Goal: Task Accomplishment & Management: Manage account settings

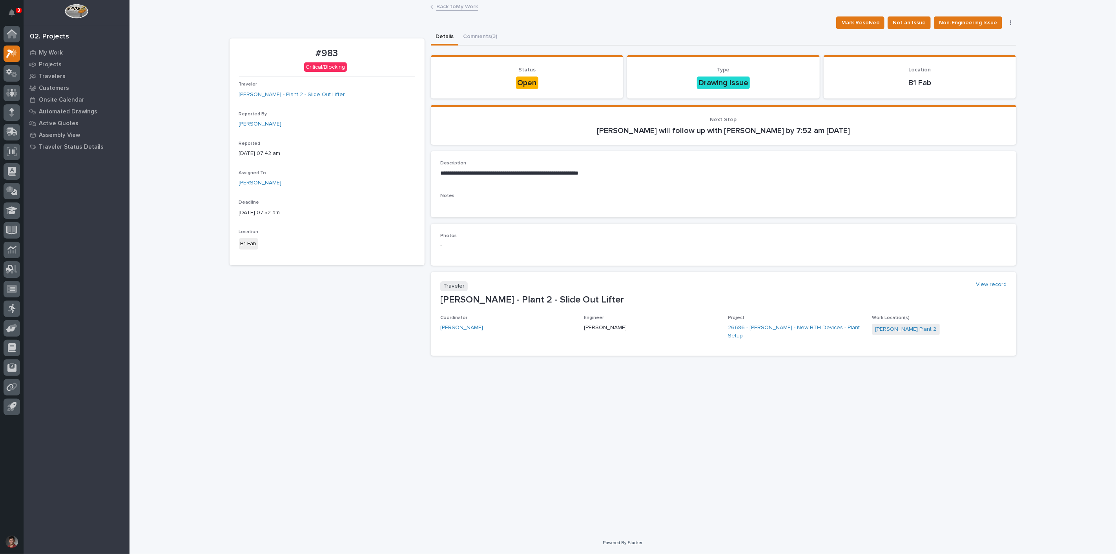
click at [266, 296] on div "#983 Critical/Blocking Traveler [PERSON_NAME] - Plant 2 - Slide Out Lifter Repo…" at bounding box center [327, 200] width 195 height 324
click at [870, 22] on span "Mark Resolved" at bounding box center [861, 22] width 38 height 9
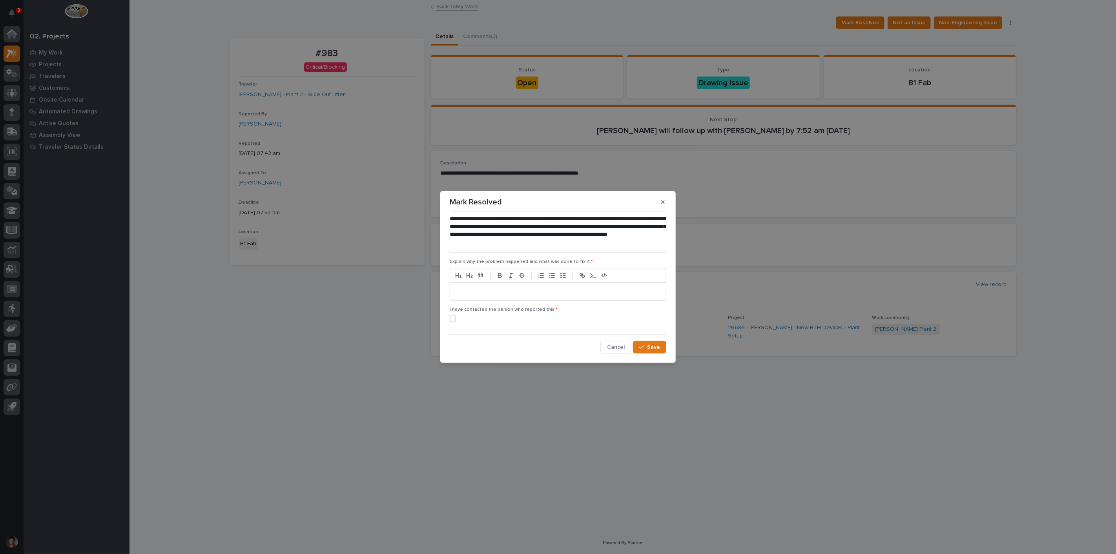
click at [483, 293] on p at bounding box center [558, 292] width 204 height 8
click at [453, 320] on span at bounding box center [453, 319] width 6 height 6
click at [660, 344] on span "Save" at bounding box center [653, 347] width 13 height 7
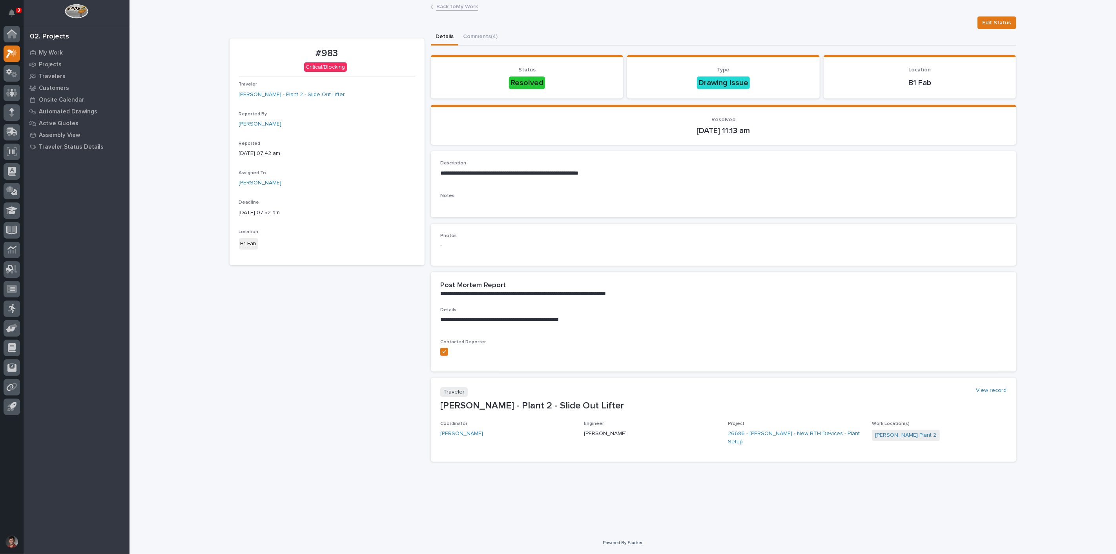
click at [447, 6] on link "Back to My Work" at bounding box center [457, 6] width 42 height 9
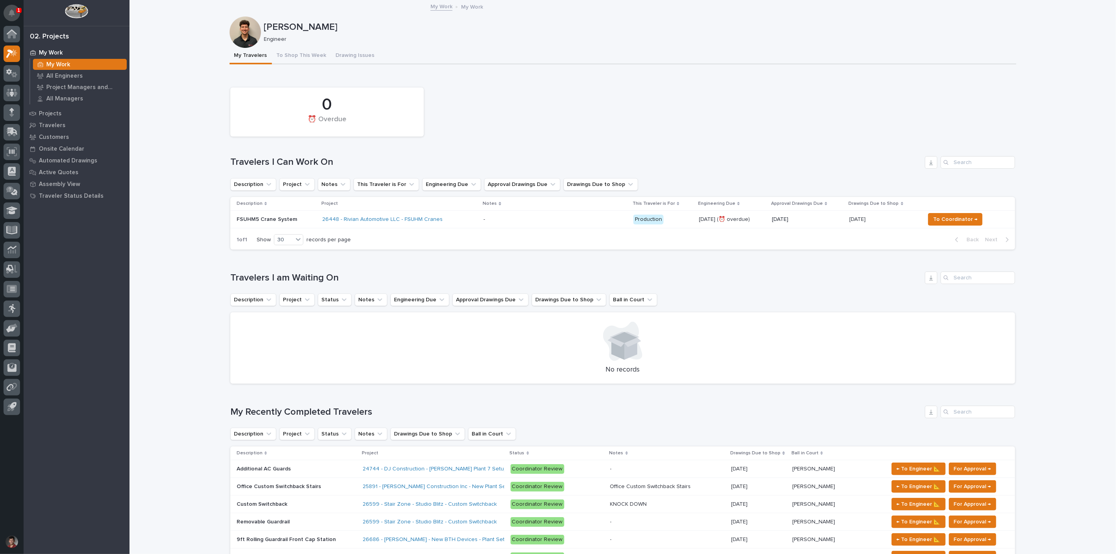
click at [13, 15] on icon "Notifications" at bounding box center [12, 12] width 6 height 7
click at [765, 119] on div "0 ⏰ Overdue" at bounding box center [622, 112] width 793 height 57
click at [473, 224] on td "26448 - Rivian Automotive LLC - FSUHM Cranes" at bounding box center [399, 220] width 161 height 18
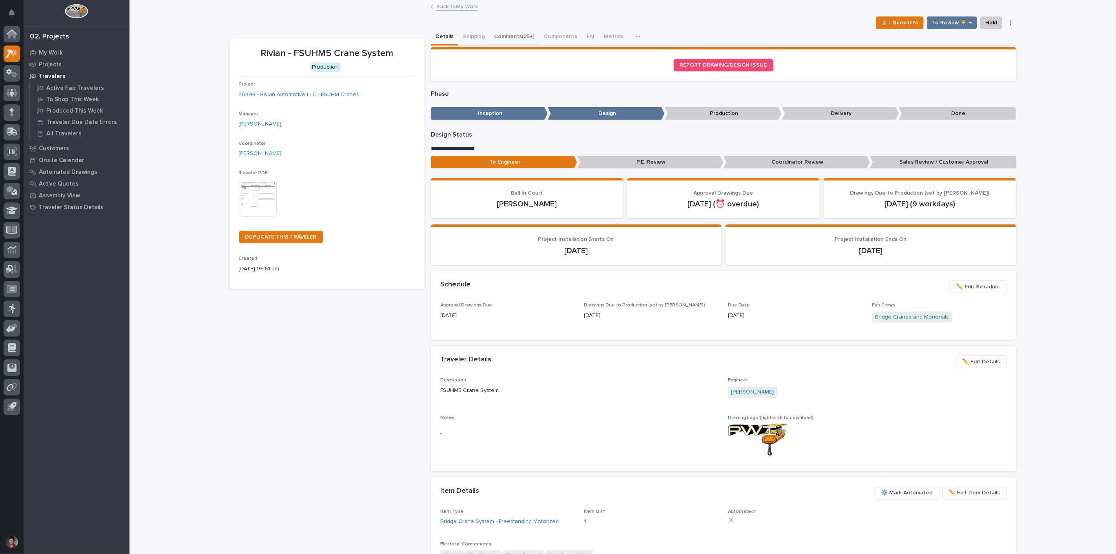
click at [497, 35] on button "Comments (25+)" at bounding box center [514, 37] width 50 height 16
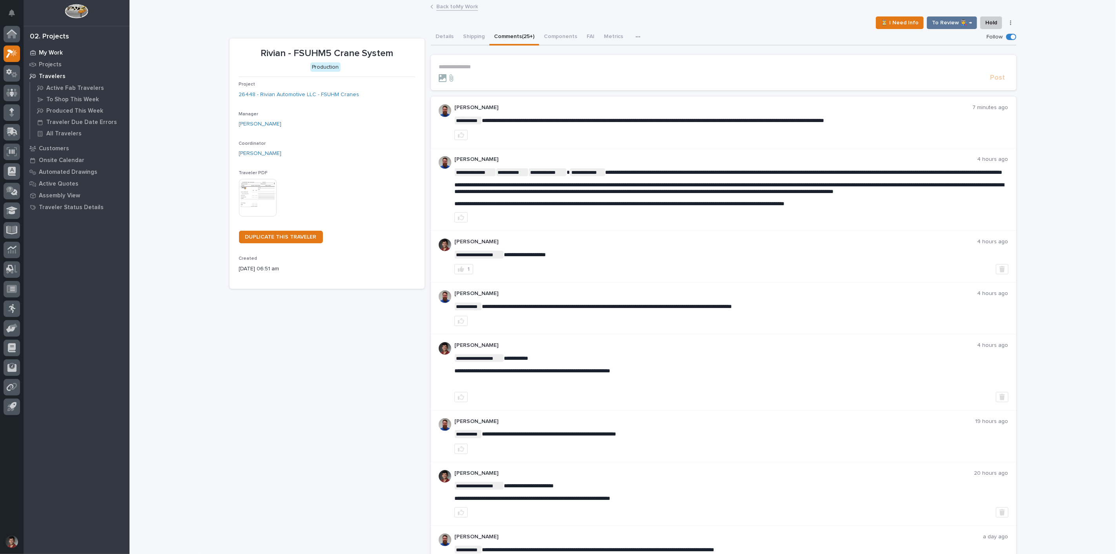
click at [56, 50] on p "My Work" at bounding box center [51, 52] width 24 height 7
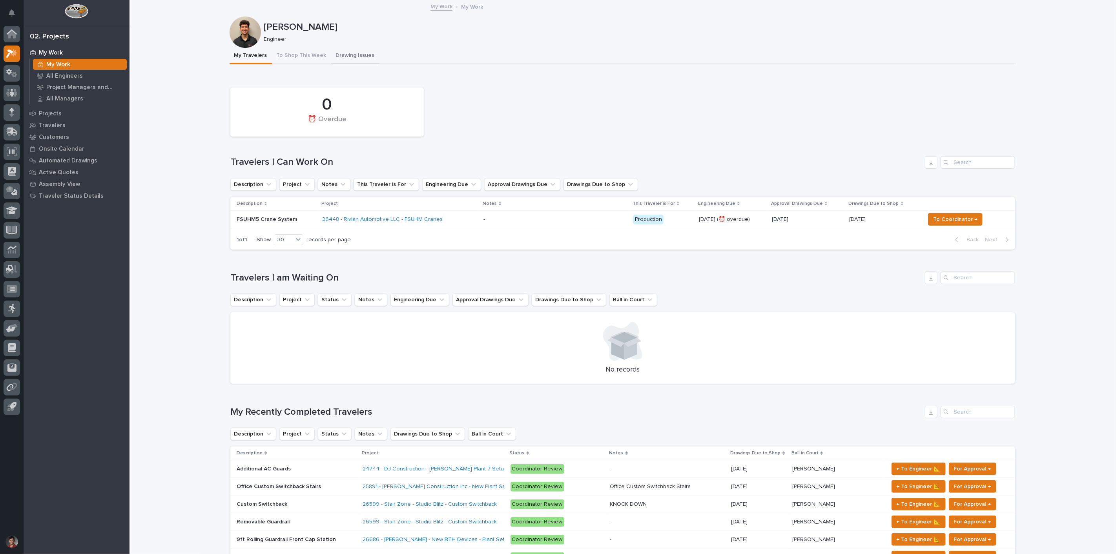
click at [348, 49] on button "Drawing Issues" at bounding box center [355, 56] width 48 height 16
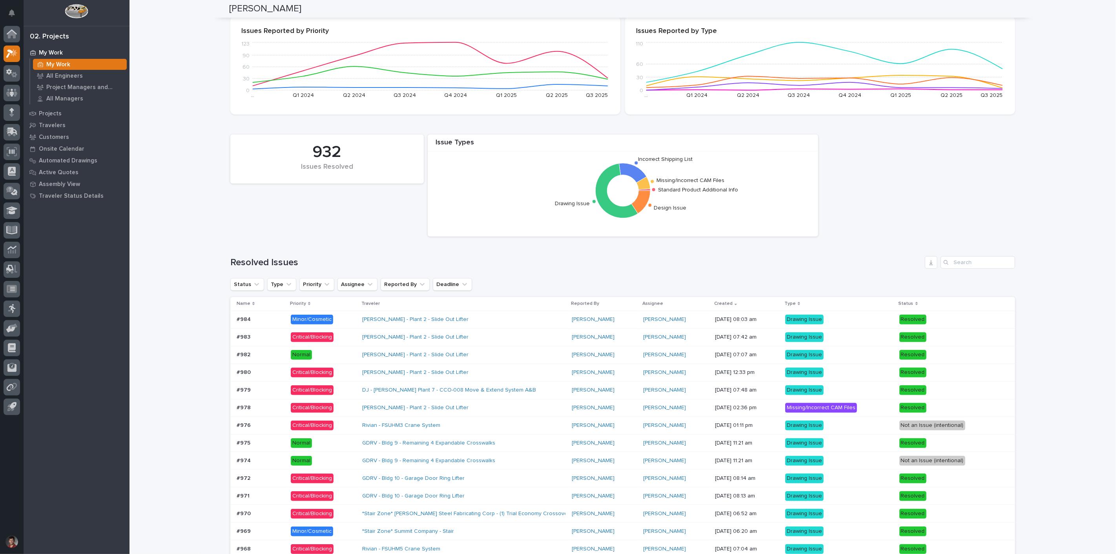
scroll to position [382, 0]
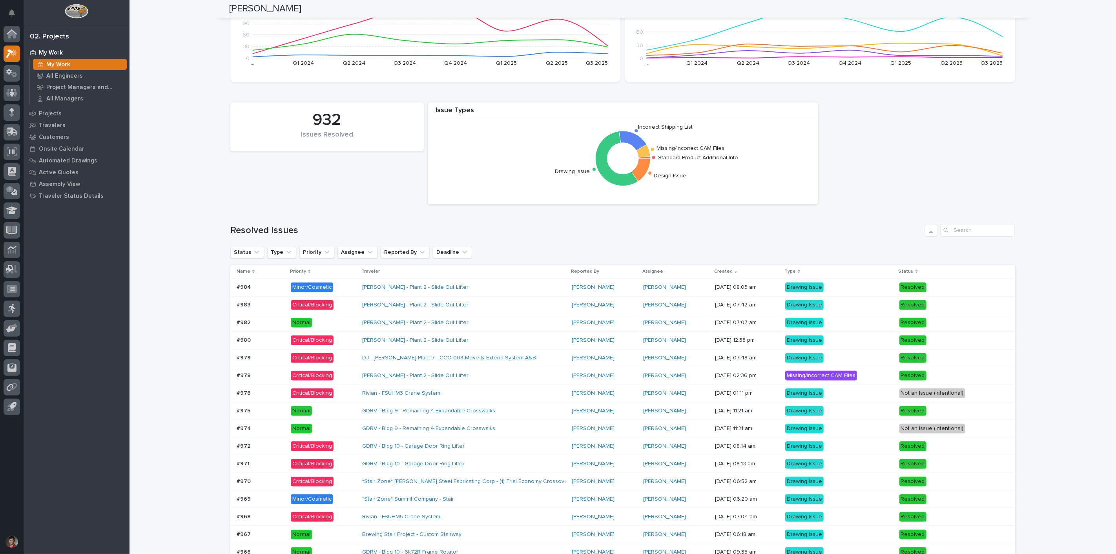
click at [508, 288] on div "[PERSON_NAME] - Plant 2 - Slide Out Lifter" at bounding box center [463, 287] width 203 height 13
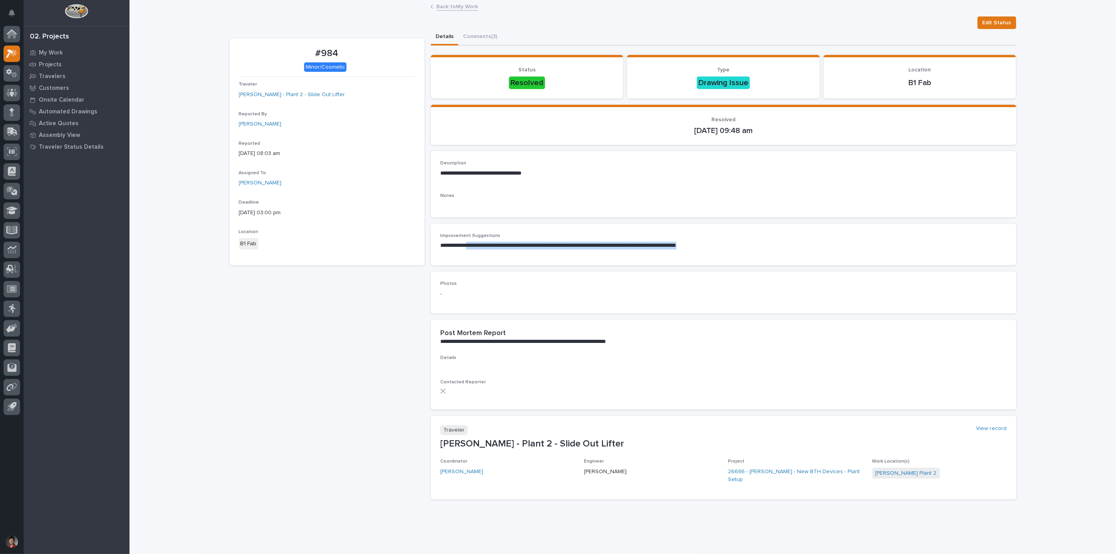
drag, startPoint x: 464, startPoint y: 243, endPoint x: 724, endPoint y: 245, distance: 260.2
click at [724, 245] on p "**********" at bounding box center [723, 246] width 567 height 8
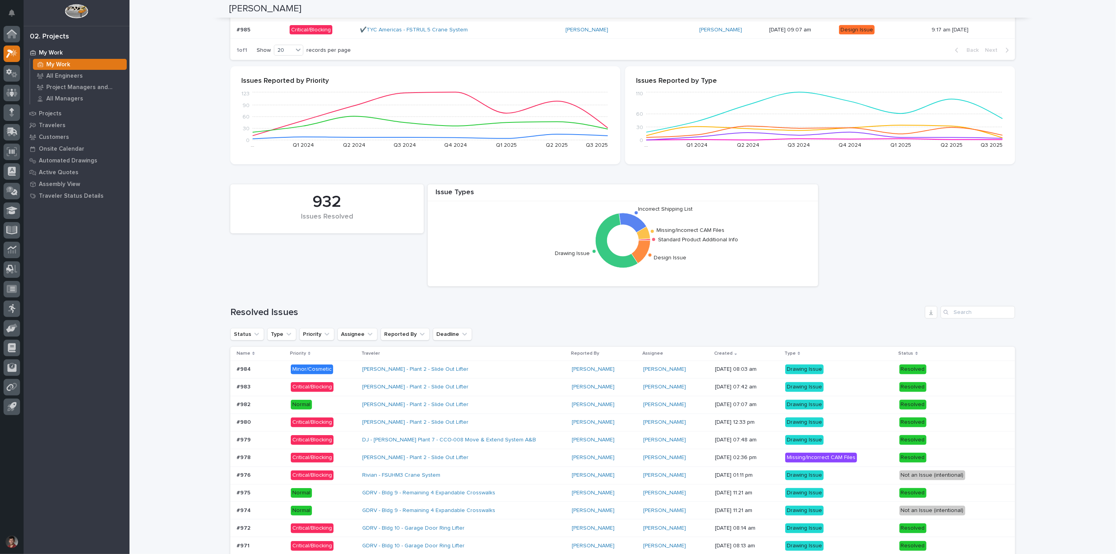
scroll to position [480, 0]
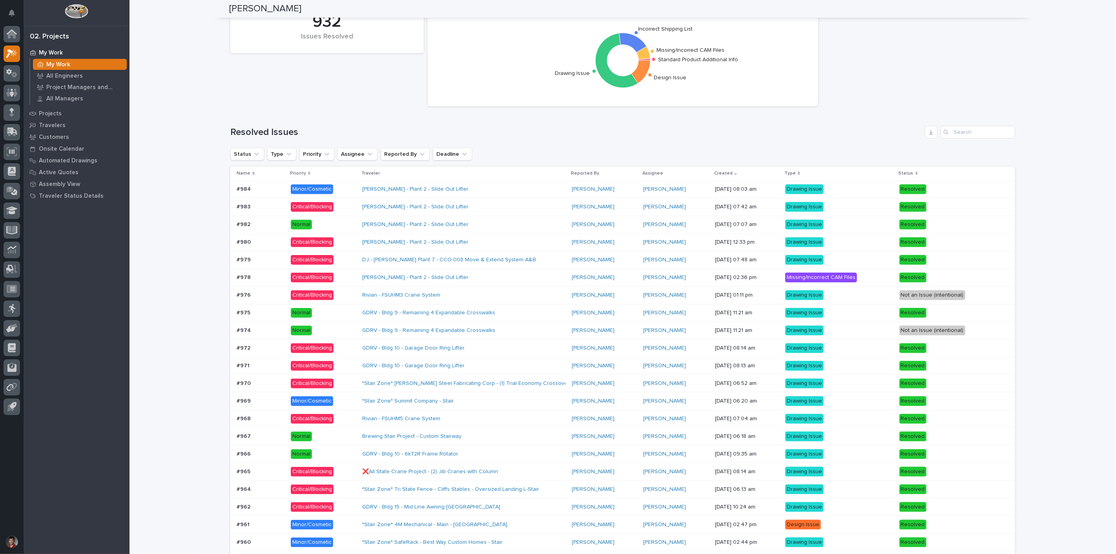
click at [469, 206] on div "[PERSON_NAME] - Plant 2 - Slide Out Lifter" at bounding box center [430, 207] width 137 height 7
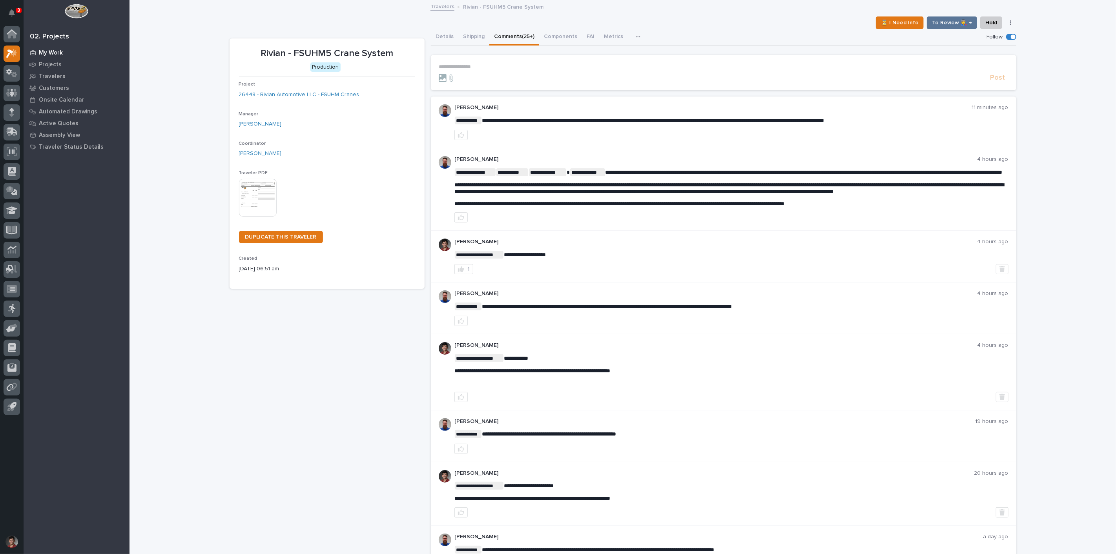
click at [46, 52] on p "My Work" at bounding box center [51, 52] width 24 height 7
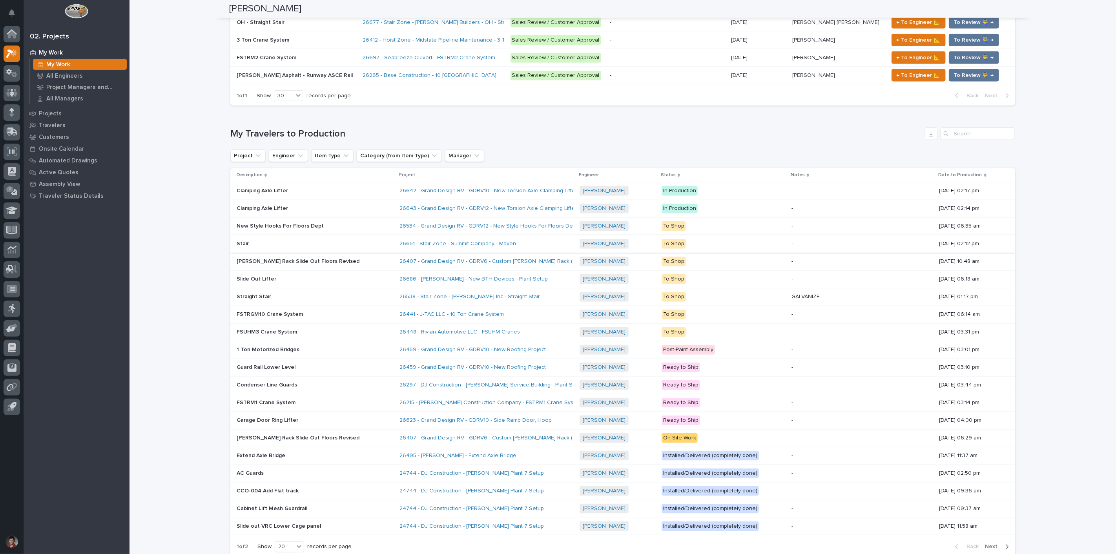
scroll to position [693, 0]
